Goal: Task Accomplishment & Management: Manage account settings

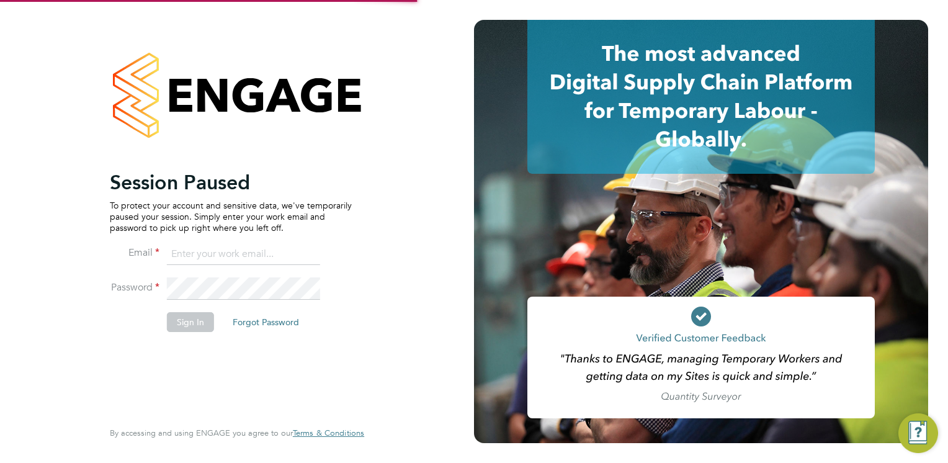
type input "Brendan.Day@hmsworks.co.uk"
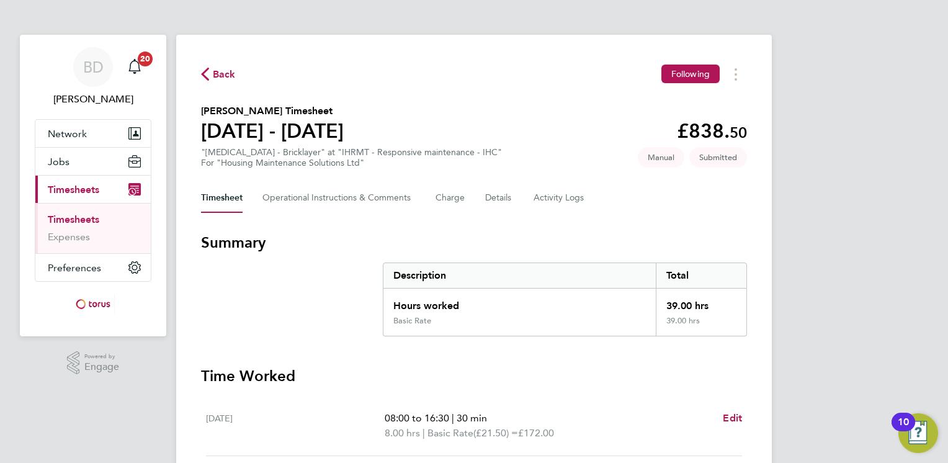
click at [646, 428] on p "8.00 hrs | Basic Rate (£21.50) = £172.00" at bounding box center [549, 433] width 328 height 15
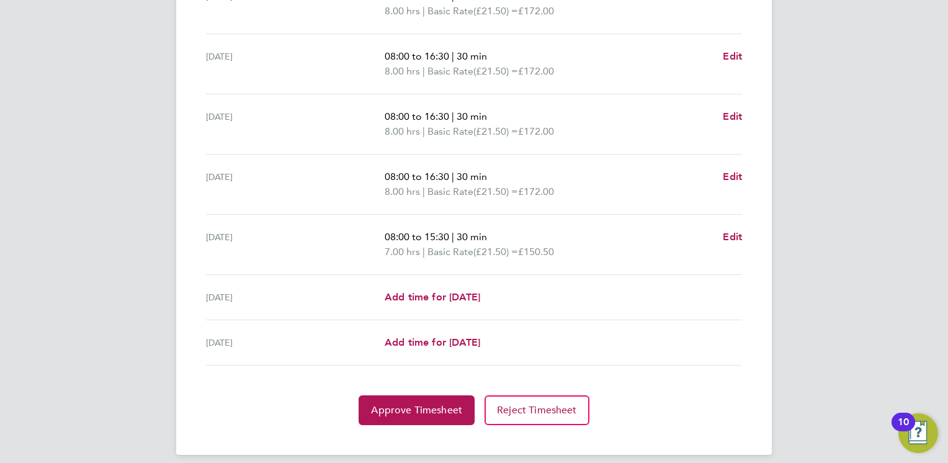
scroll to position [432, 0]
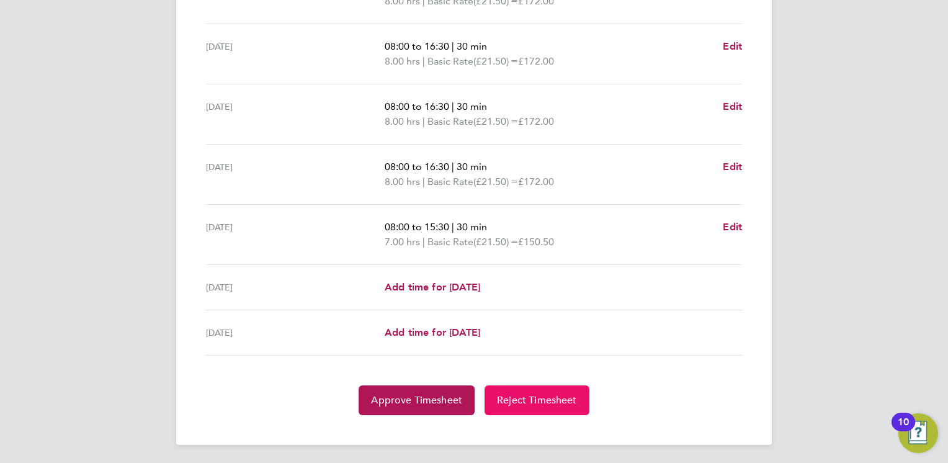
click at [549, 398] on span "Reject Timesheet" at bounding box center [537, 400] width 80 height 12
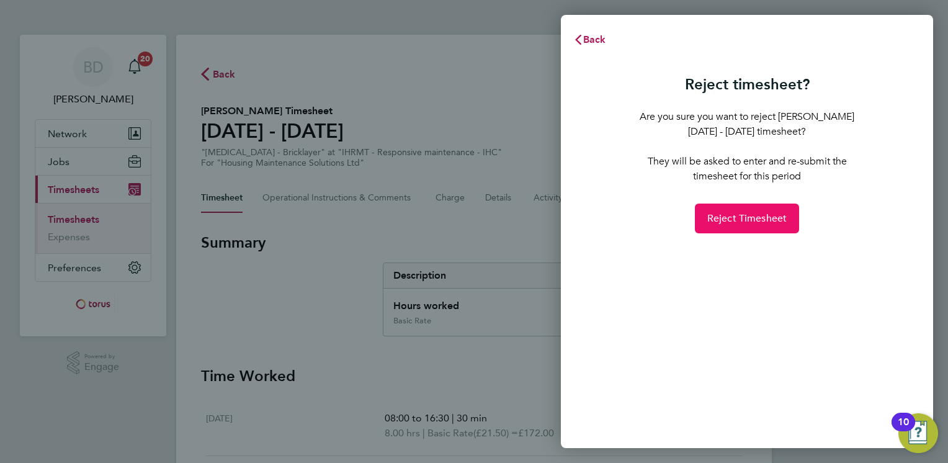
click at [735, 220] on span "Reject Timesheet" at bounding box center [747, 218] width 80 height 12
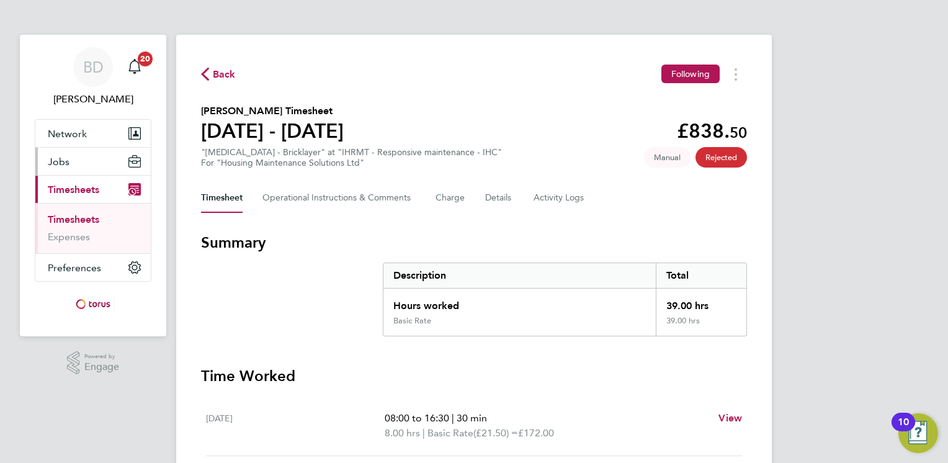
click at [66, 163] on span "Jobs" at bounding box center [59, 162] width 22 height 12
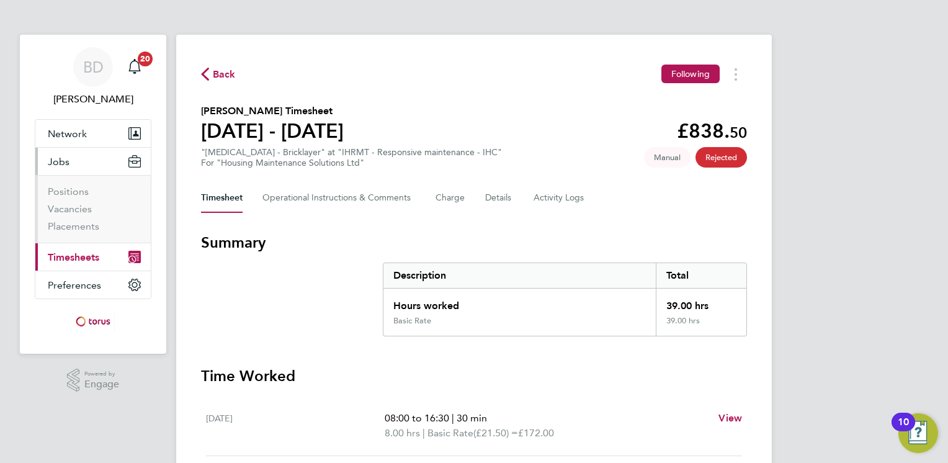
click at [73, 215] on li "Vacancies" at bounding box center [94, 211] width 93 height 17
click at [73, 213] on link "Vacancies" at bounding box center [70, 209] width 44 height 12
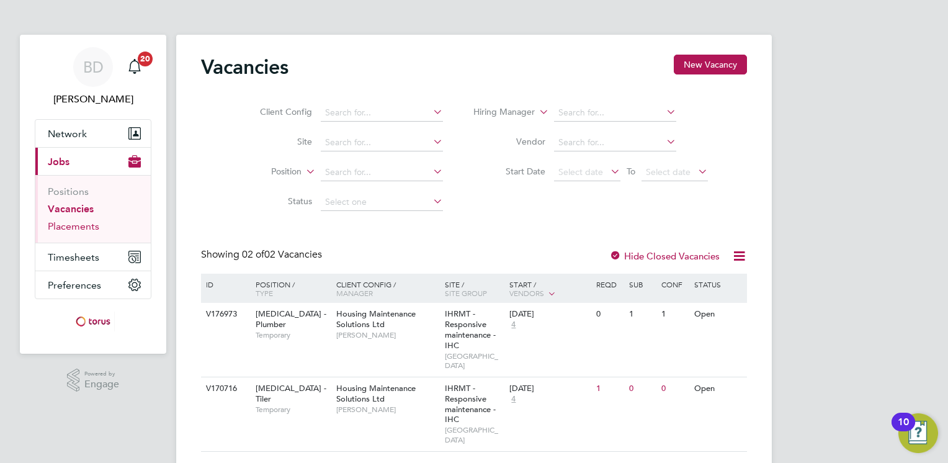
click at [70, 227] on link "Placements" at bounding box center [74, 226] width 52 height 12
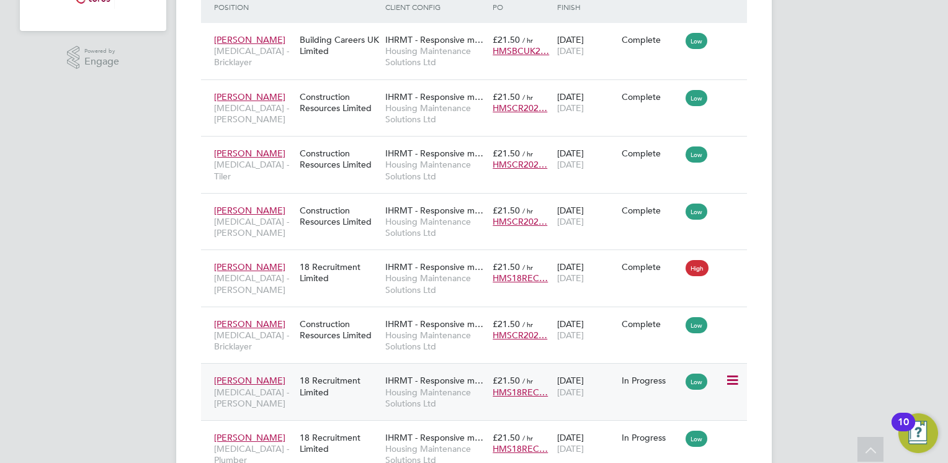
click at [248, 380] on span "Thomas Merrill" at bounding box center [249, 380] width 71 height 11
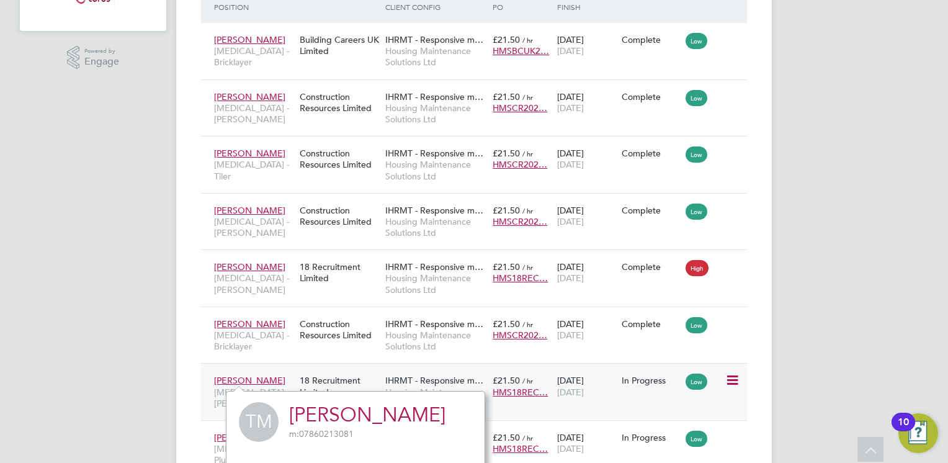
click at [240, 380] on span "Thomas Merrill" at bounding box center [249, 380] width 71 height 11
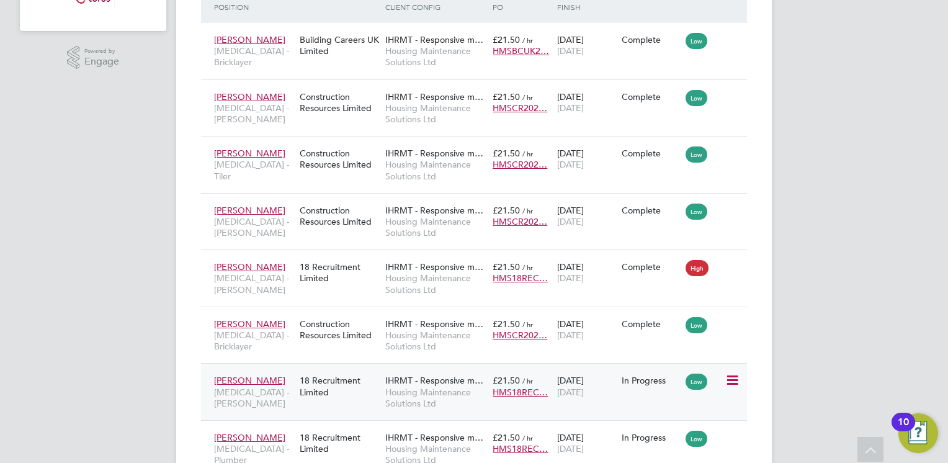
click at [660, 377] on div "In Progress" at bounding box center [651, 380] width 58 height 11
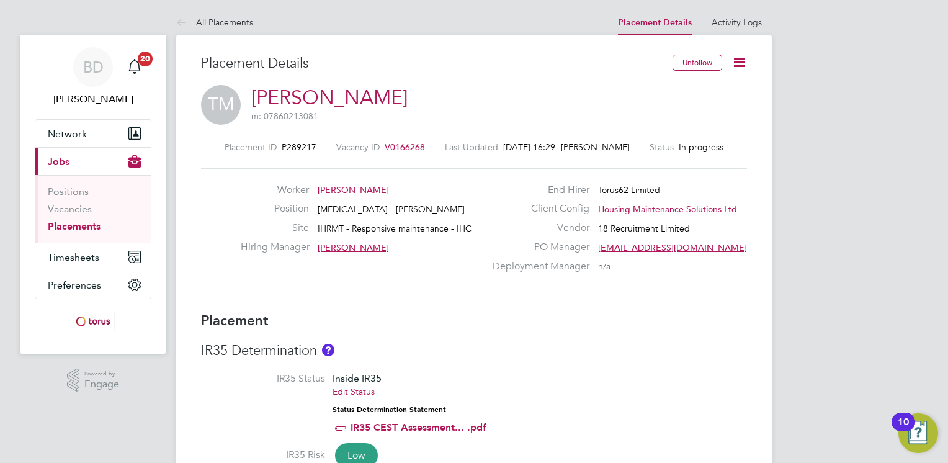
drag, startPoint x: 422, startPoint y: 145, endPoint x: 400, endPoint y: 145, distance: 22.4
click at [400, 145] on div "Placement ID P289217 Vacancy ID V0166268 Last Updated 11 Aug 2025, 16:29 - Libb…" at bounding box center [474, 146] width 546 height 11
click at [400, 145] on span "V0166268" at bounding box center [405, 146] width 40 height 11
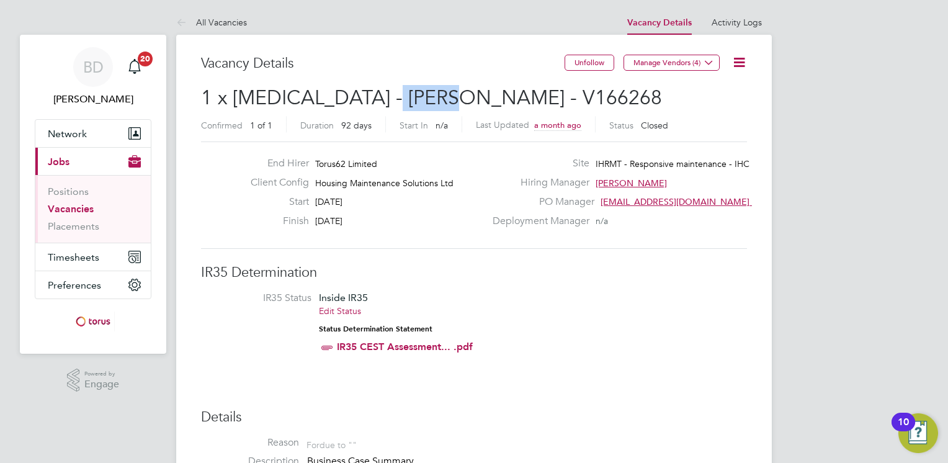
drag, startPoint x: 444, startPoint y: 94, endPoint x: 370, endPoint y: 94, distance: 74.5
click at [370, 94] on h2 "1 x HMS - Joiner - V166268 Confirmed 1 of 1 Duration 92 days Start In n/a Last …" at bounding box center [474, 111] width 546 height 52
drag, startPoint x: 370, startPoint y: 94, endPoint x: 380, endPoint y: 106, distance: 15.4
copy span "V166268"
